Goal: Task Accomplishment & Management: Manage account settings

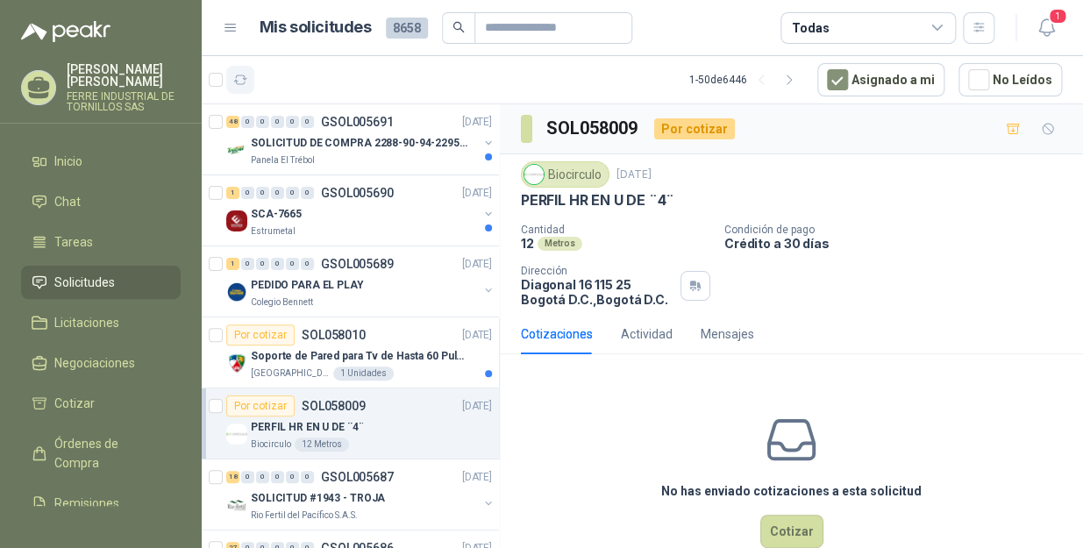
click at [246, 78] on icon "button" at bounding box center [240, 80] width 15 height 15
click at [246, 77] on icon "button" at bounding box center [240, 80] width 15 height 15
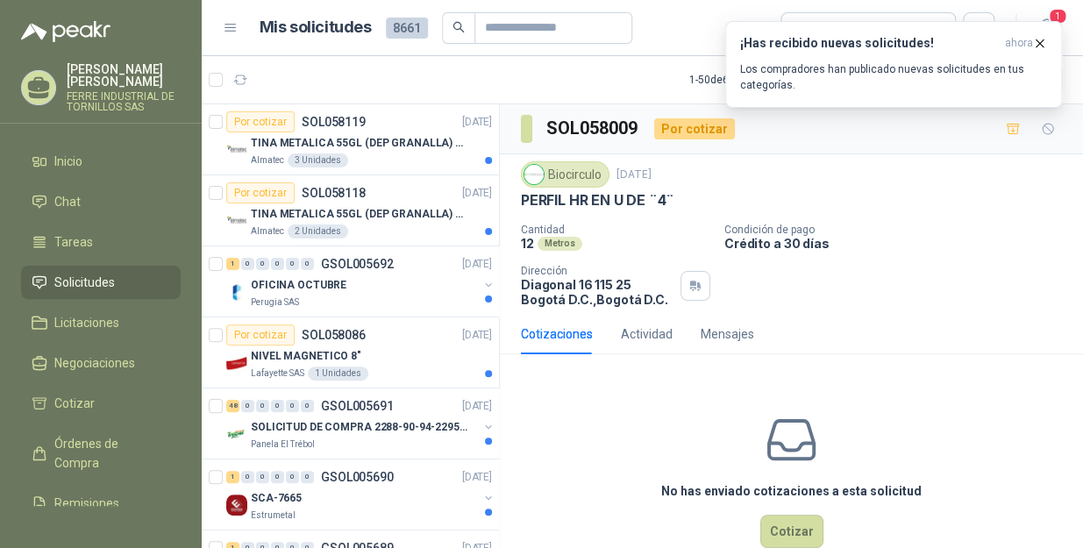
click at [404, 86] on article "1 - 50 de 6449 Asignado a mi No Leídos" at bounding box center [643, 79] width 882 height 47
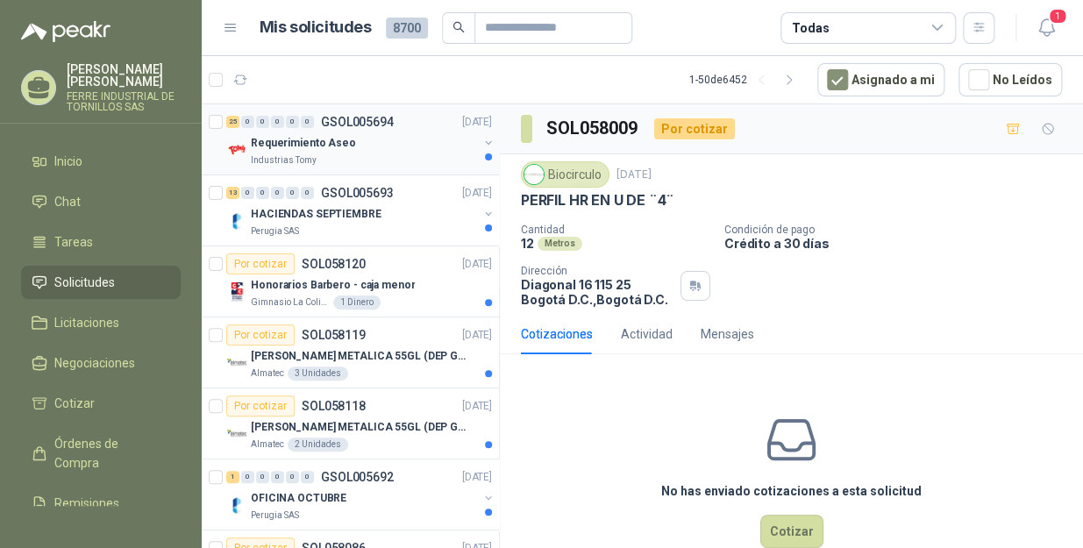
click at [392, 140] on div "Requerimiento Aseo" at bounding box center [364, 142] width 227 height 21
click at [370, 218] on p "HACIENDAS SEPTIEMBRE" at bounding box center [316, 214] width 131 height 17
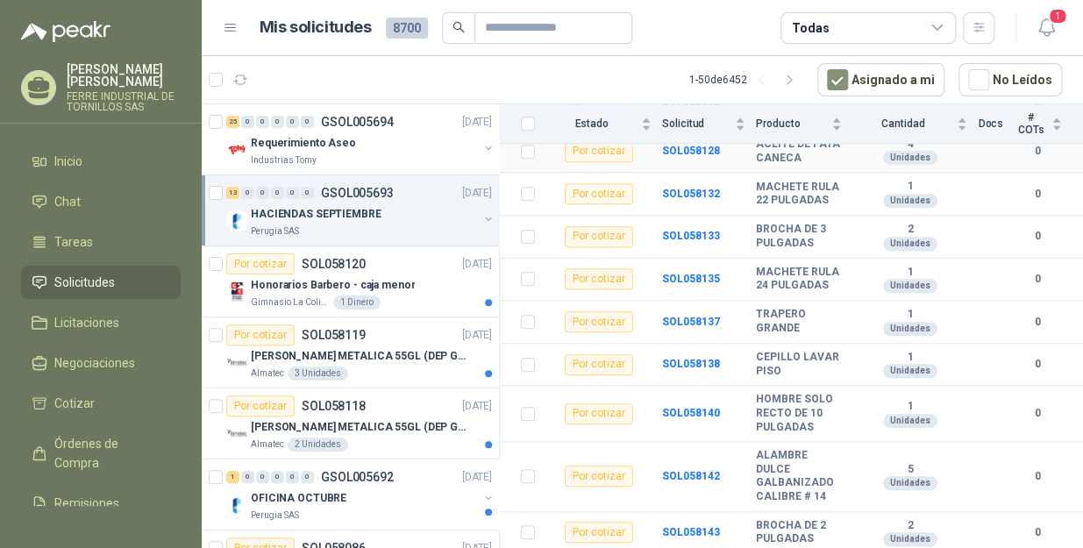
scroll to position [461, 0]
